Goal: Find specific page/section: Find specific page/section

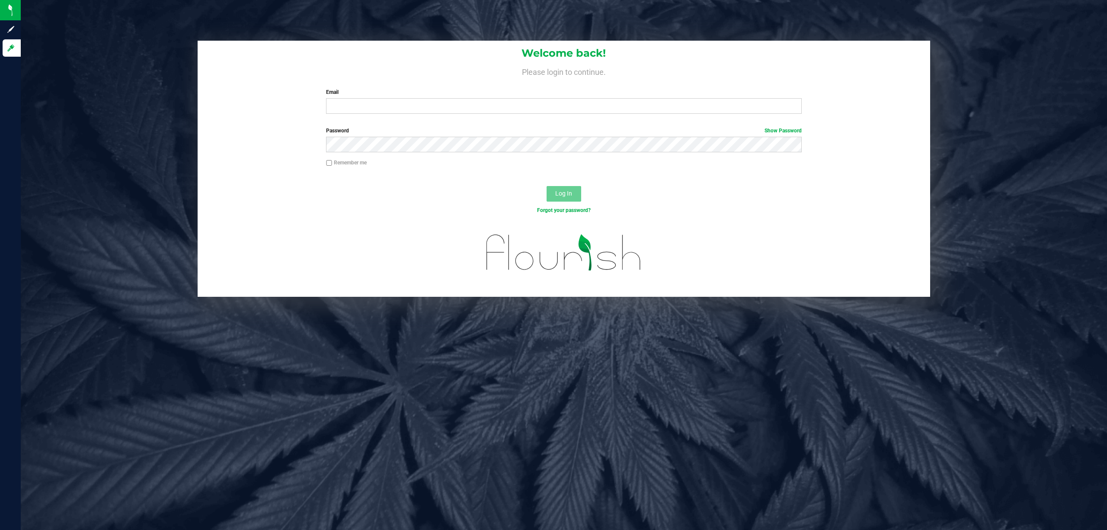
click at [368, 106] on input "Email" at bounding box center [564, 106] width 476 height 16
type input "[EMAIL_ADDRESS][DOMAIN_NAME]"
click at [547, 186] on button "Log In" at bounding box center [564, 194] width 35 height 16
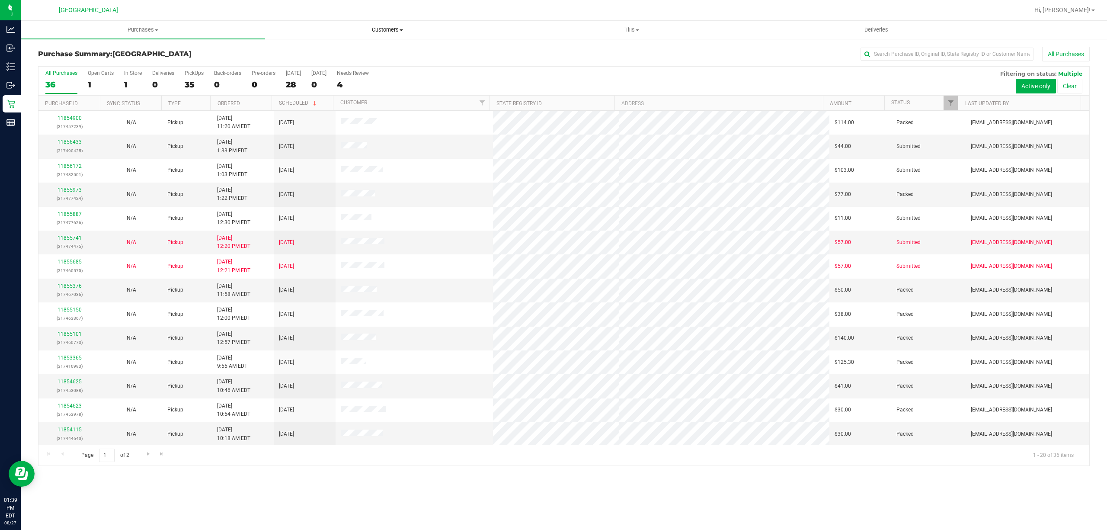
click at [386, 27] on span "Customers" at bounding box center [387, 30] width 243 height 8
click at [634, 32] on span "Tills" at bounding box center [631, 30] width 243 height 8
click at [604, 49] on li "Manage tills" at bounding box center [631, 52] width 244 height 10
